Goal: Go to known website: Access a specific website the user already knows

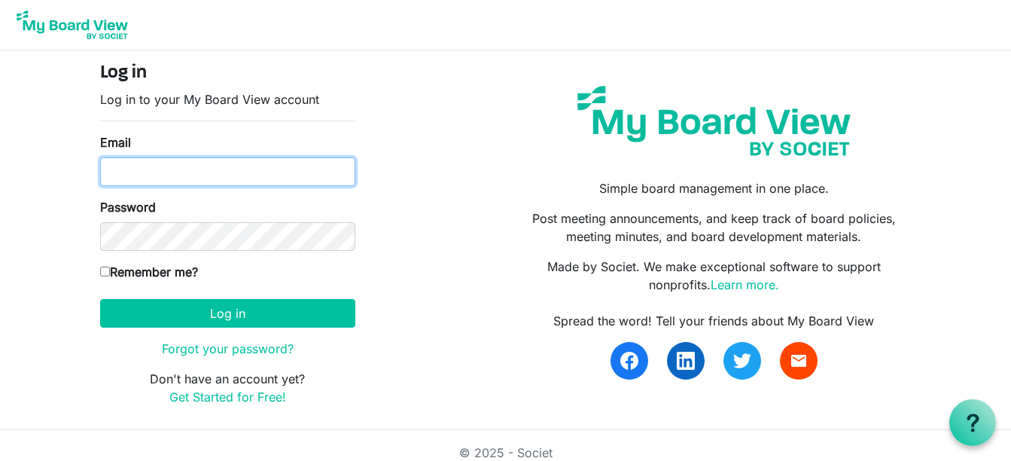
type input "c.brentcloyd@gmail.com"
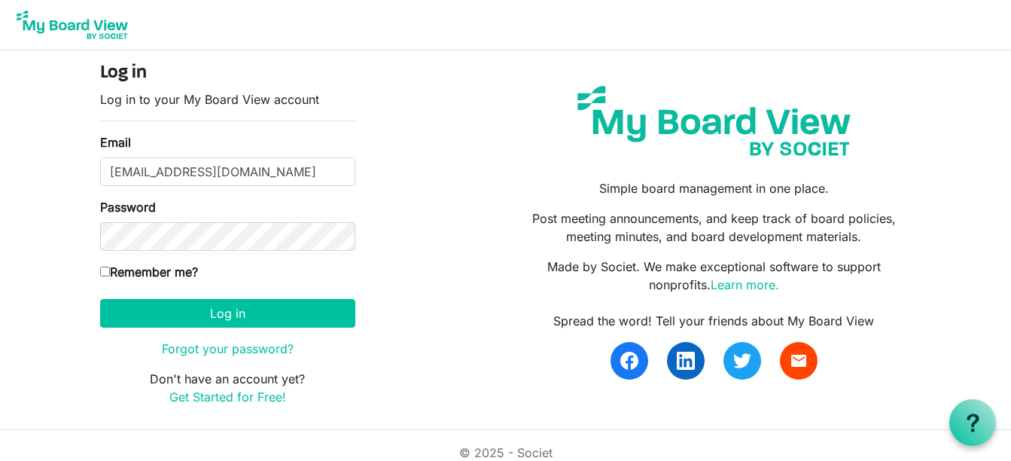
click at [108, 271] on input "Remember me?" at bounding box center [105, 271] width 10 height 10
checkbox input "true"
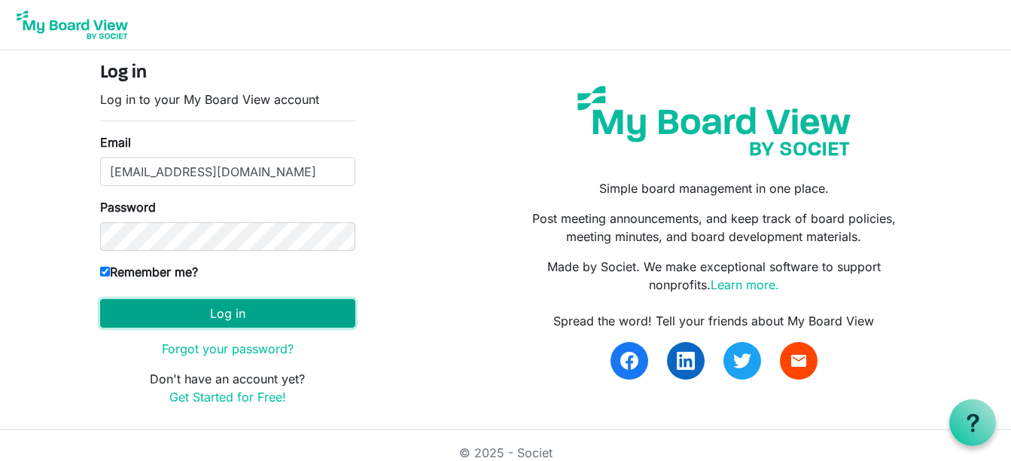
click at [216, 311] on button "Log in" at bounding box center [227, 313] width 255 height 29
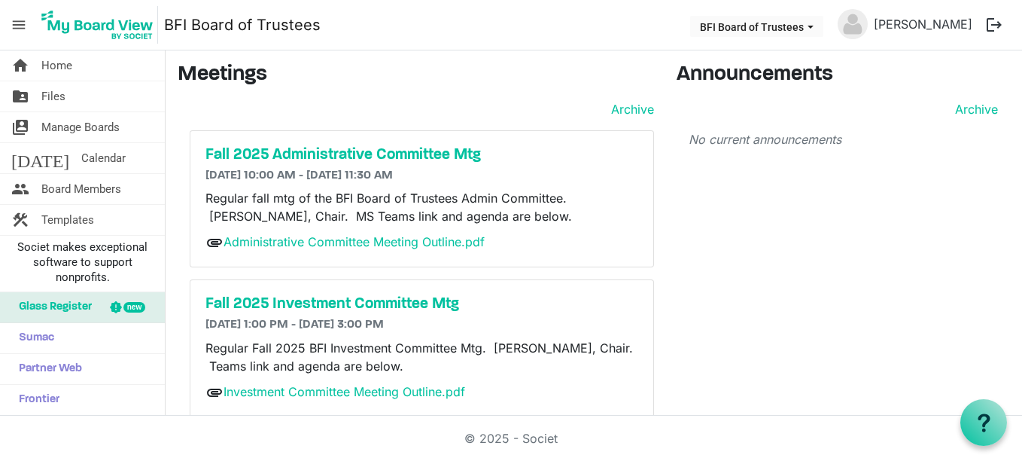
scroll to position [19, 0]
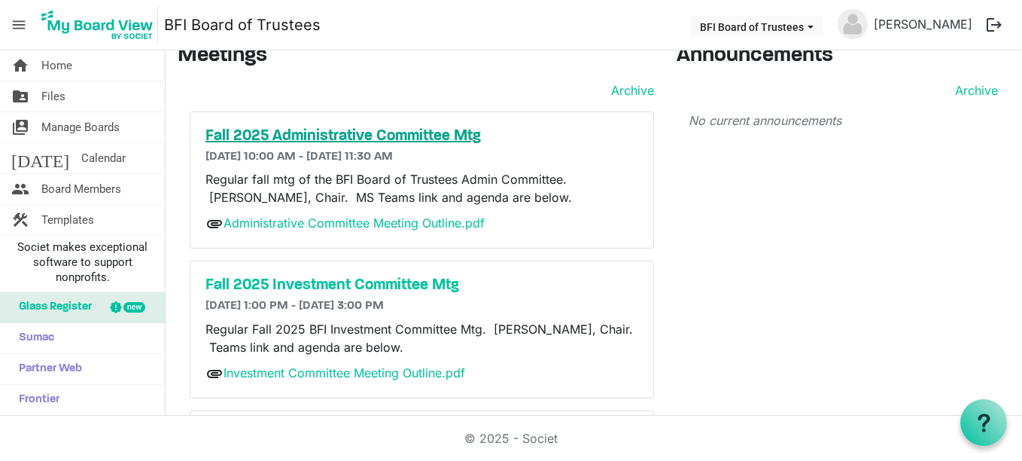
click at [307, 131] on h5 "Fall 2025 Administrative Committee Mtg" at bounding box center [421, 136] width 433 height 18
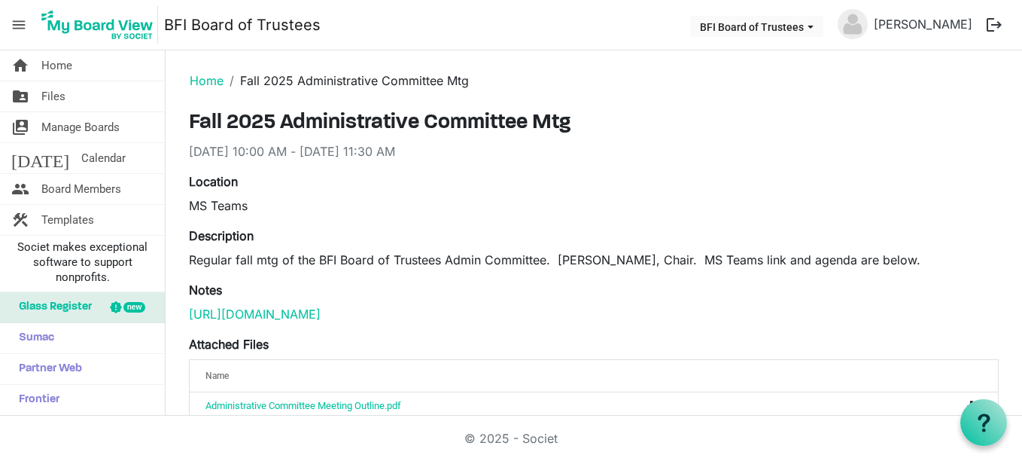
click at [440, 321] on p "[URL][DOMAIN_NAME]" at bounding box center [594, 314] width 810 height 18
click at [321, 318] on link "[URL][DOMAIN_NAME]" at bounding box center [255, 313] width 132 height 15
